Goal: Task Accomplishment & Management: Manage account settings

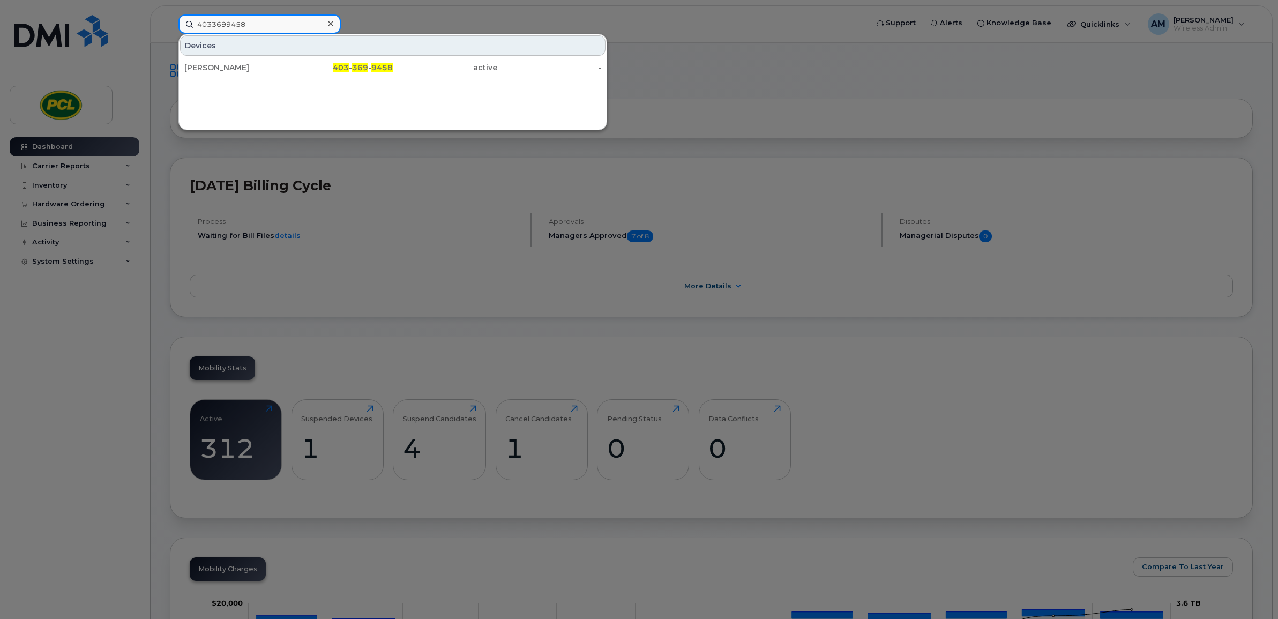
click at [267, 17] on input "4033699458" at bounding box center [259, 23] width 162 height 19
paste input "-510-2360"
type input "403-510-2360"
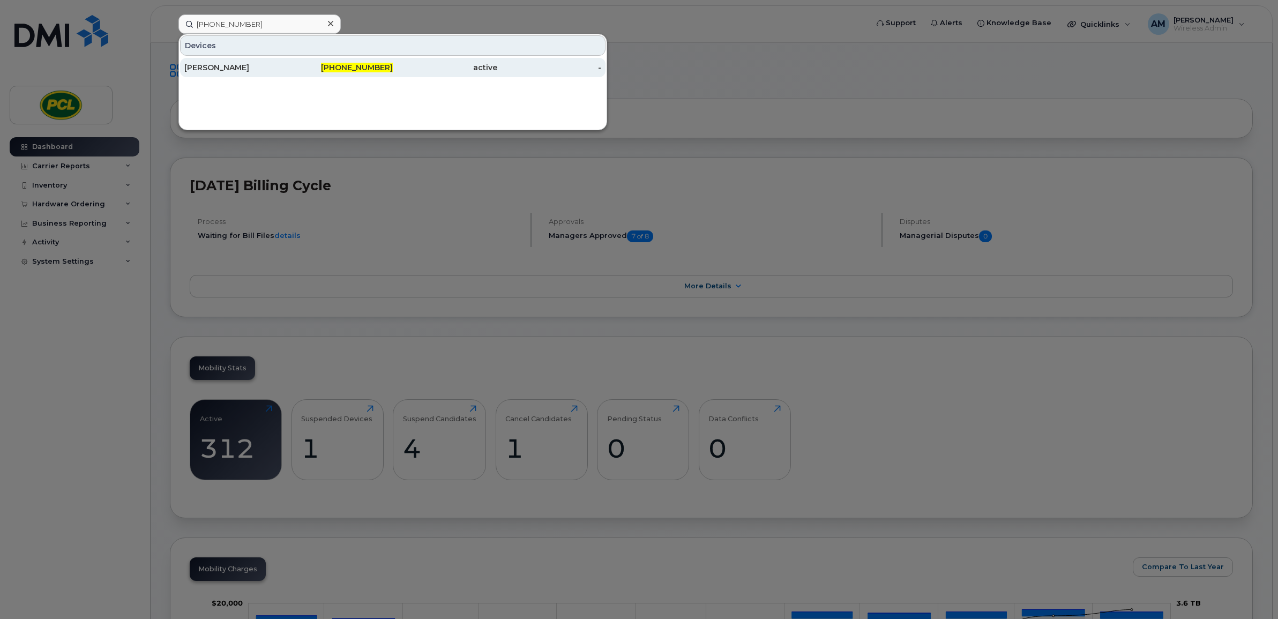
click at [266, 69] on div "[PERSON_NAME]" at bounding box center [236, 67] width 105 height 11
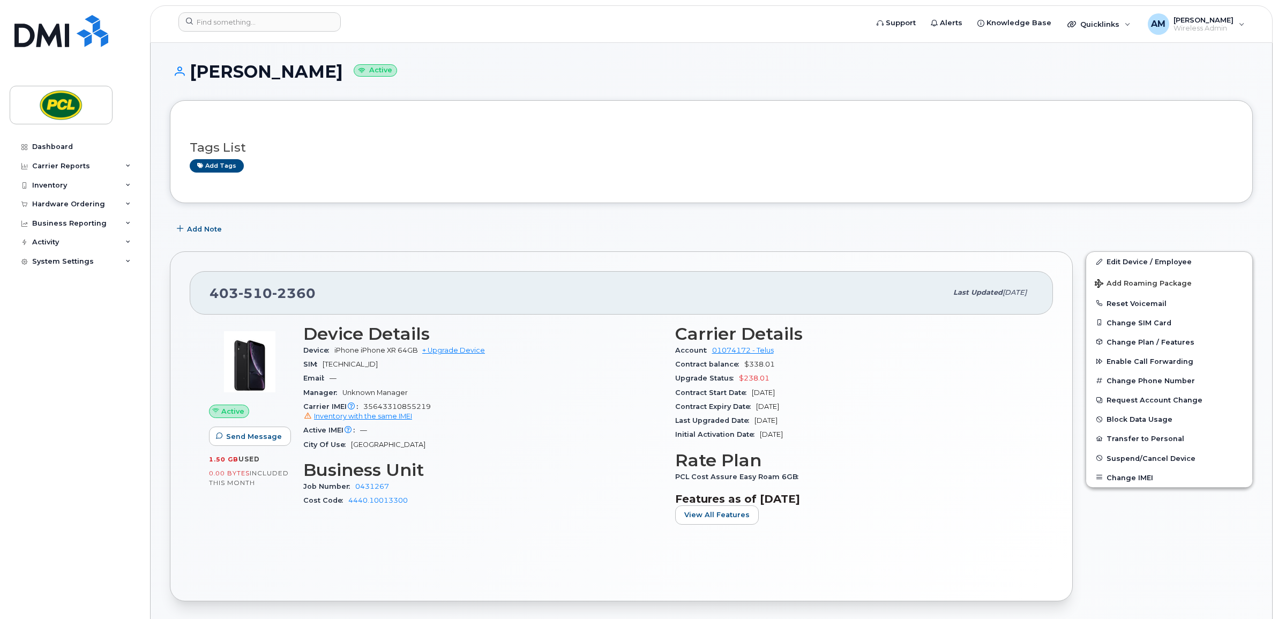
scroll to position [178, 0]
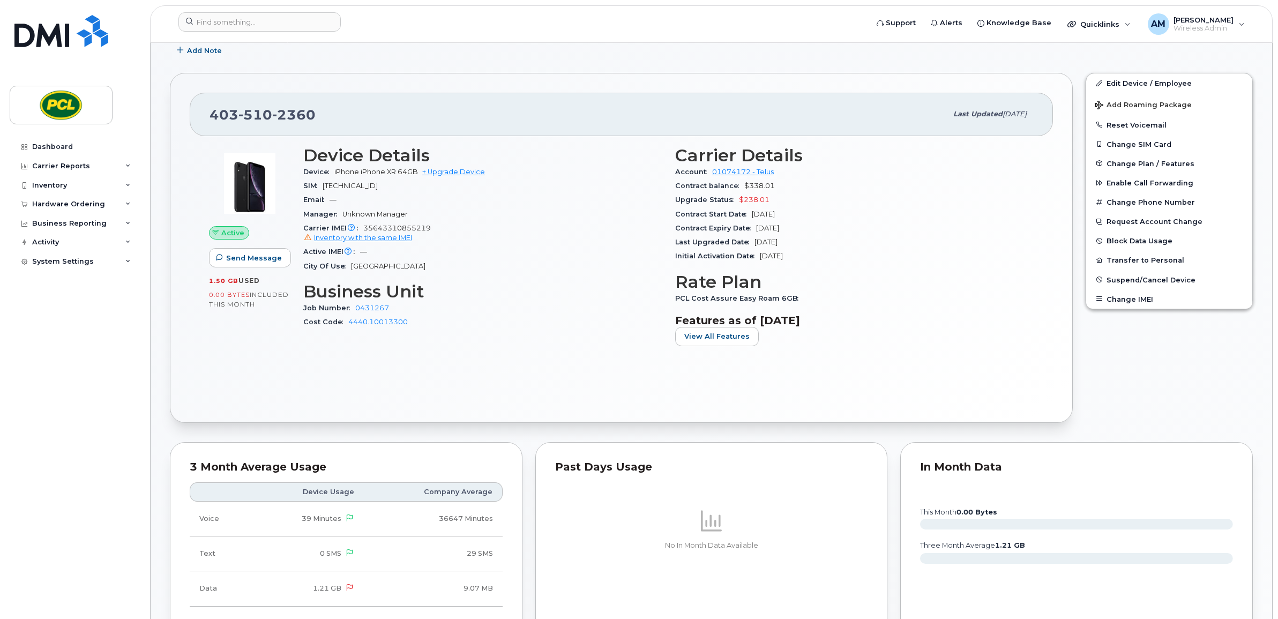
click at [466, 349] on div "Device Details Device iPhone iPhone XR 64GB + Upgrade Device SIM [TECHNICAL_ID]…" at bounding box center [483, 250] width 372 height 222
click at [1156, 272] on button "Suspend/Cancel Device" at bounding box center [1169, 279] width 166 height 19
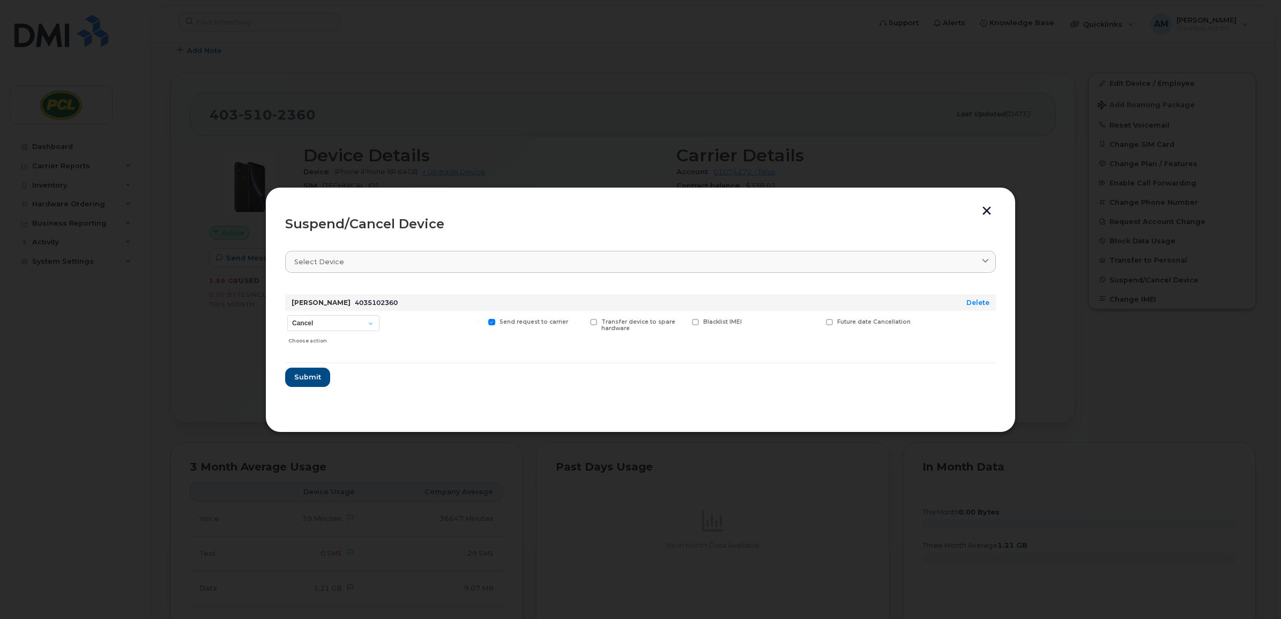
click at [354, 314] on div "Cancel Suspend - Reduced Rate Suspend - Full Rate Suspend - Lost Device/Stolen …" at bounding box center [333, 330] width 96 height 38
click at [354, 324] on select "Cancel Suspend - Reduced Rate Suspend - Full Rate Suspend - Lost Device/Stolen …" at bounding box center [333, 323] width 92 height 16
select select "[object Object]"
click at [287, 315] on select "Cancel Suspend - Reduced Rate Suspend - Full Rate Suspend - Lost Device/Stolen …" at bounding box center [333, 323] width 92 height 16
click at [764, 323] on span at bounding box center [762, 322] width 7 height 7
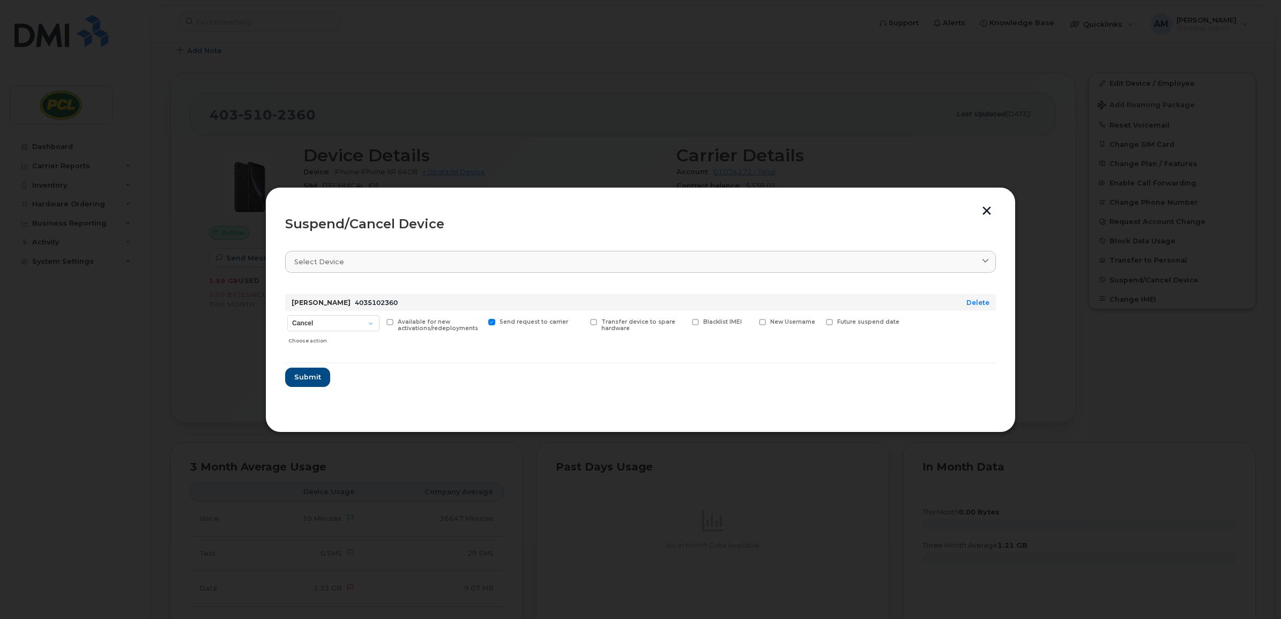
click at [751, 323] on input "New Username" at bounding box center [748, 321] width 5 height 5
checkbox input "true"
click at [778, 334] on input "text" at bounding box center [789, 338] width 60 height 19
type input "S"
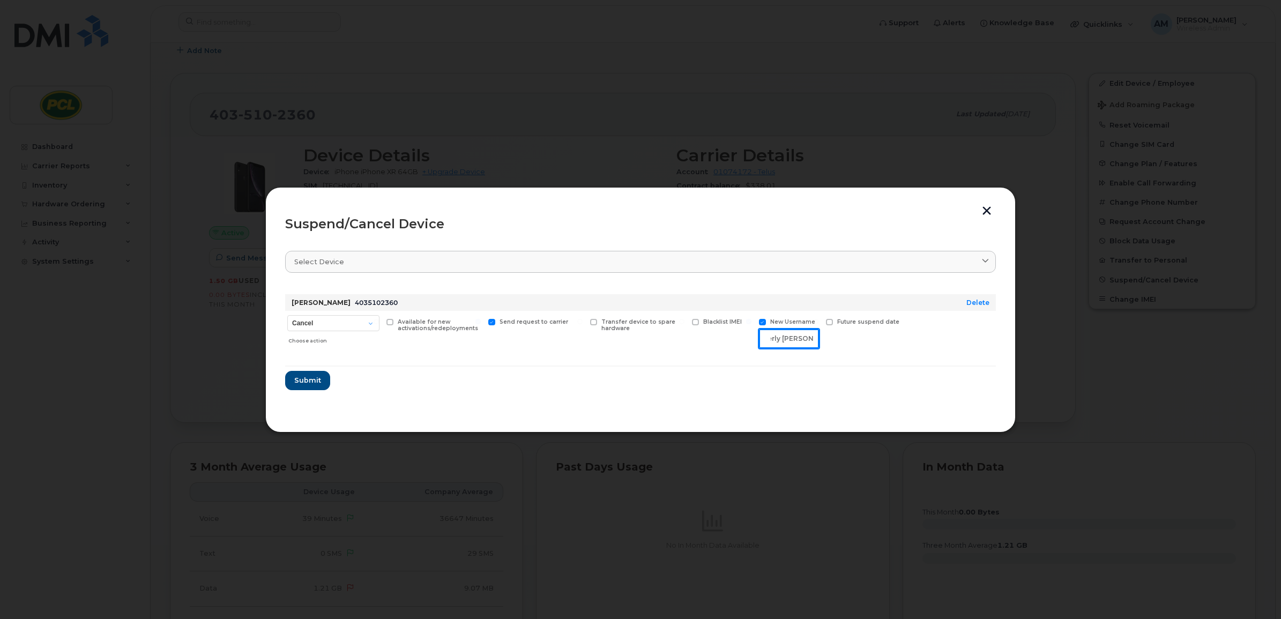
scroll to position [0, 63]
type input "Available - Formerly [PERSON_NAME]"
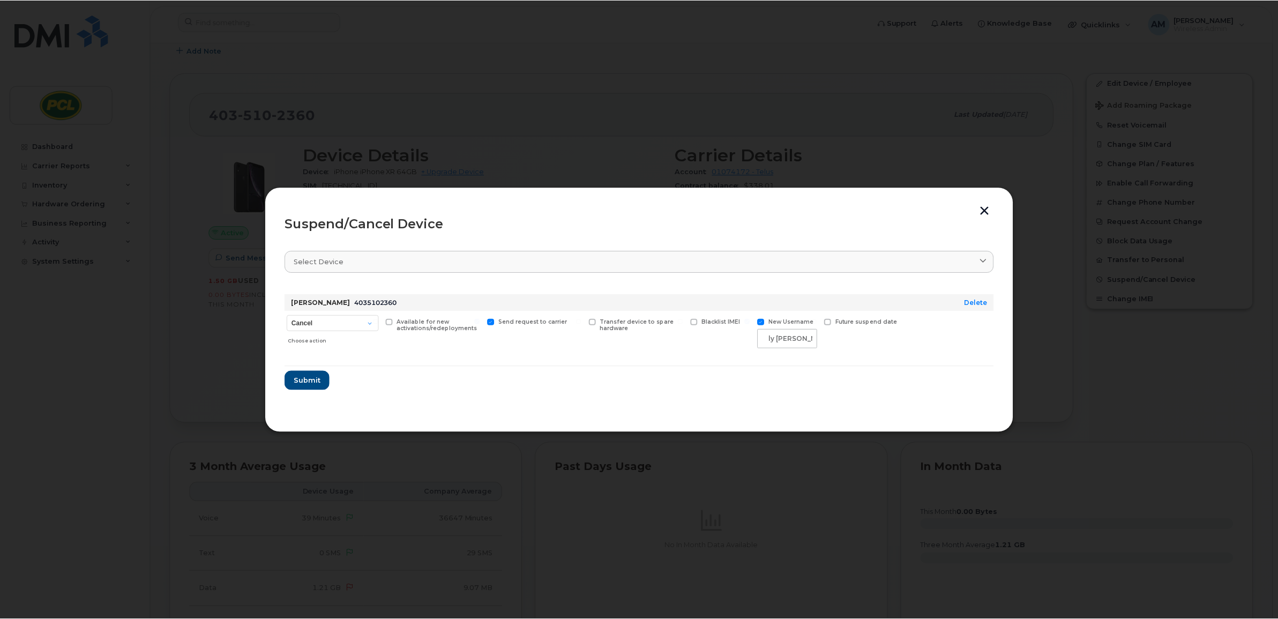
scroll to position [0, 0]
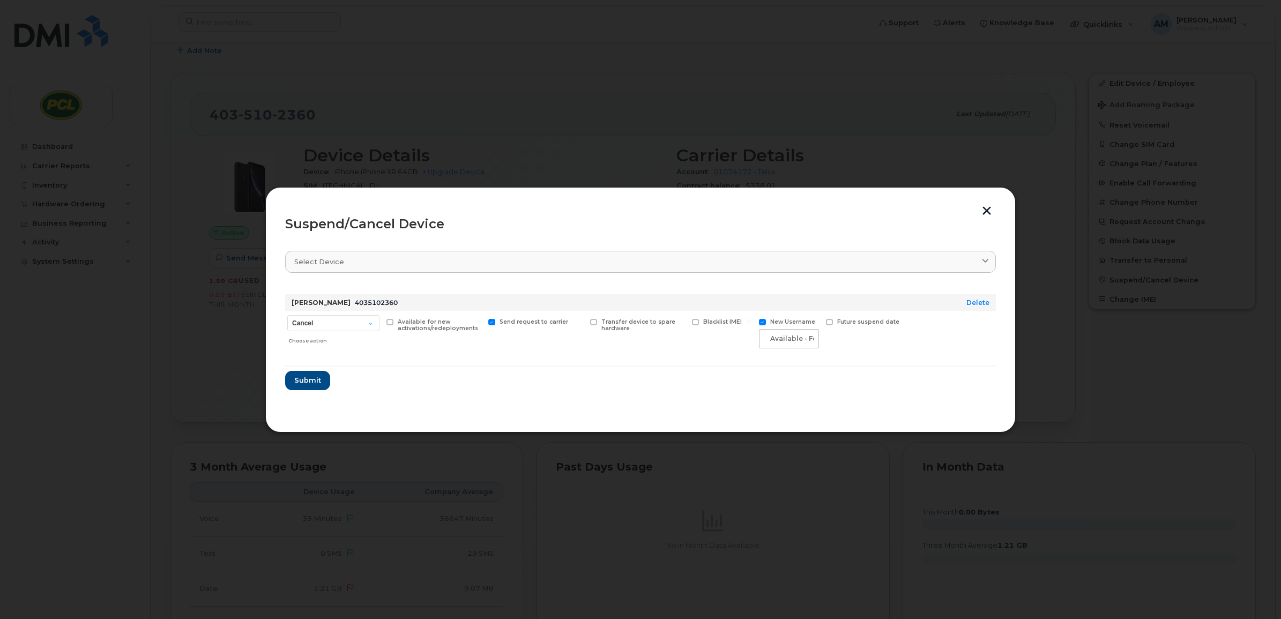
click at [752, 392] on section "Select device Type first three symbols or more [PERSON_NAME] 4035102360 Delete …" at bounding box center [640, 326] width 711 height 171
click at [306, 384] on span "Submit" at bounding box center [307, 380] width 27 height 10
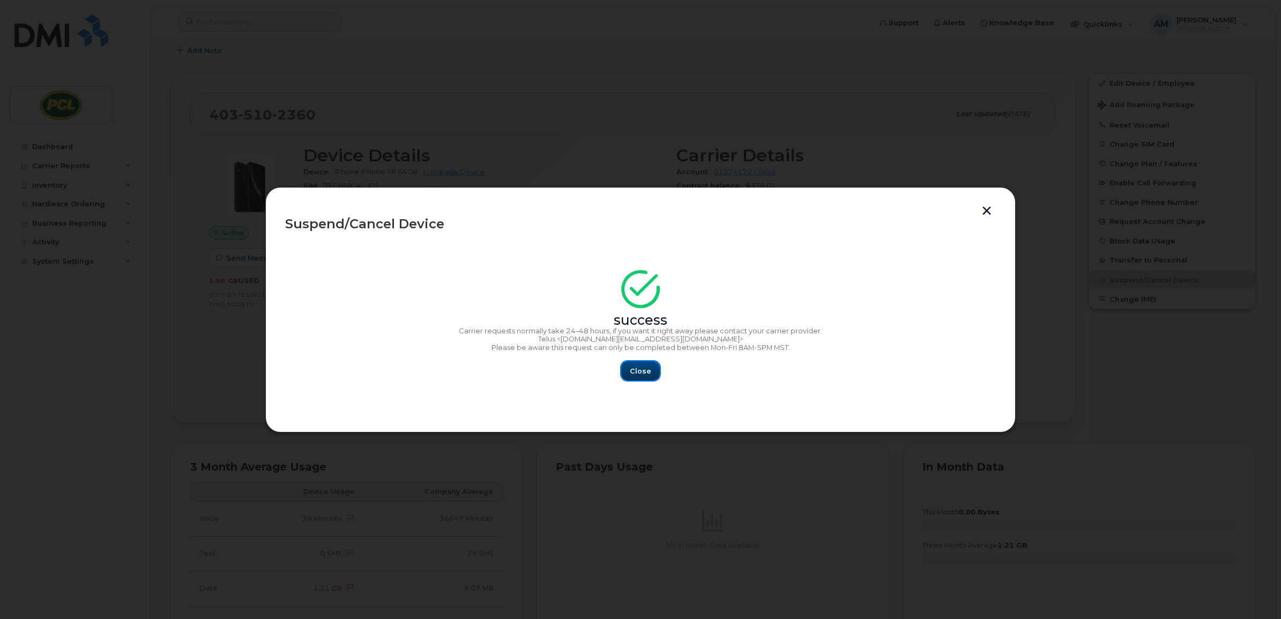
click at [654, 375] on button "Close" at bounding box center [640, 370] width 39 height 19
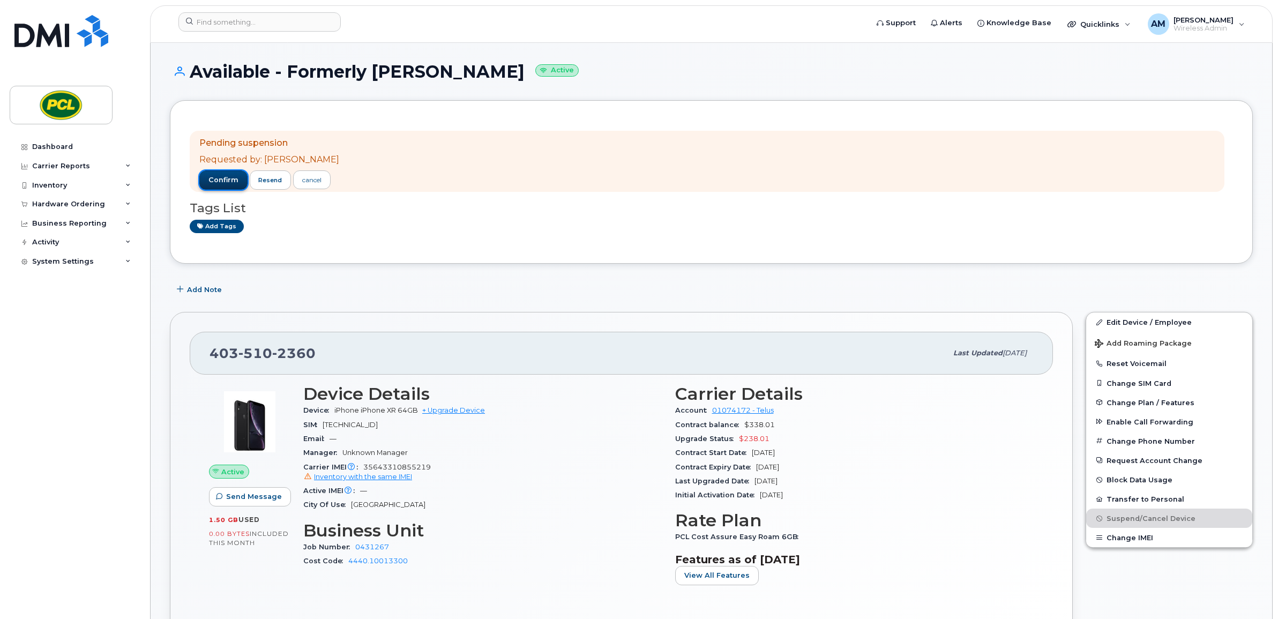
click at [213, 175] on span "confirm" at bounding box center [223, 180] width 30 height 10
